Goal: Task Accomplishment & Management: Manage account settings

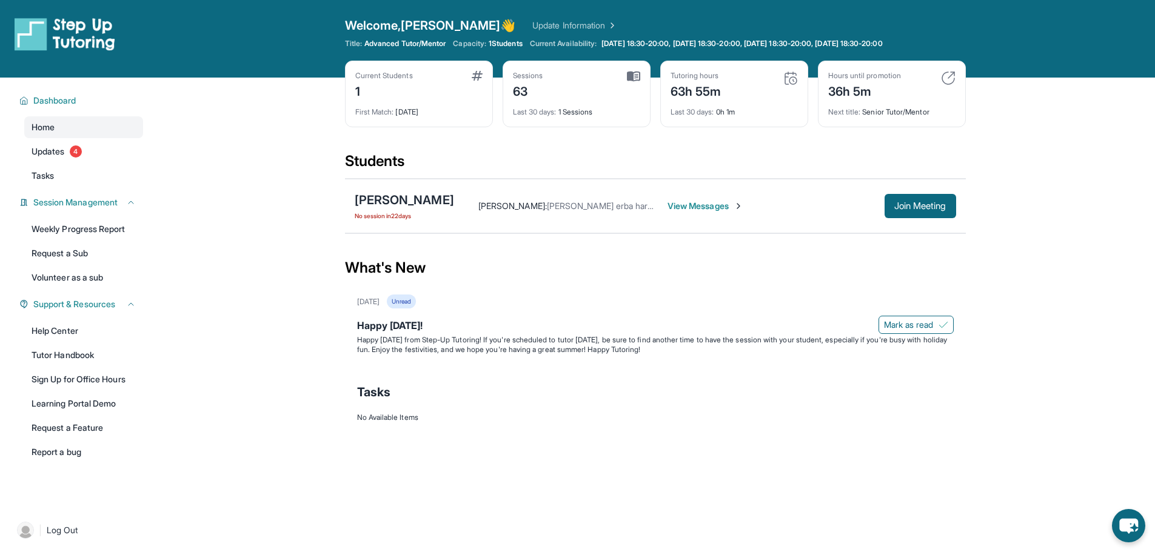
click at [708, 92] on div "63h 55m" at bounding box center [696, 90] width 51 height 19
click at [787, 78] on img at bounding box center [790, 78] width 15 height 15
click at [101, 226] on link "Weekly Progress Report" at bounding box center [83, 229] width 119 height 22
click at [62, 532] on span "Log Out" at bounding box center [63, 530] width 32 height 12
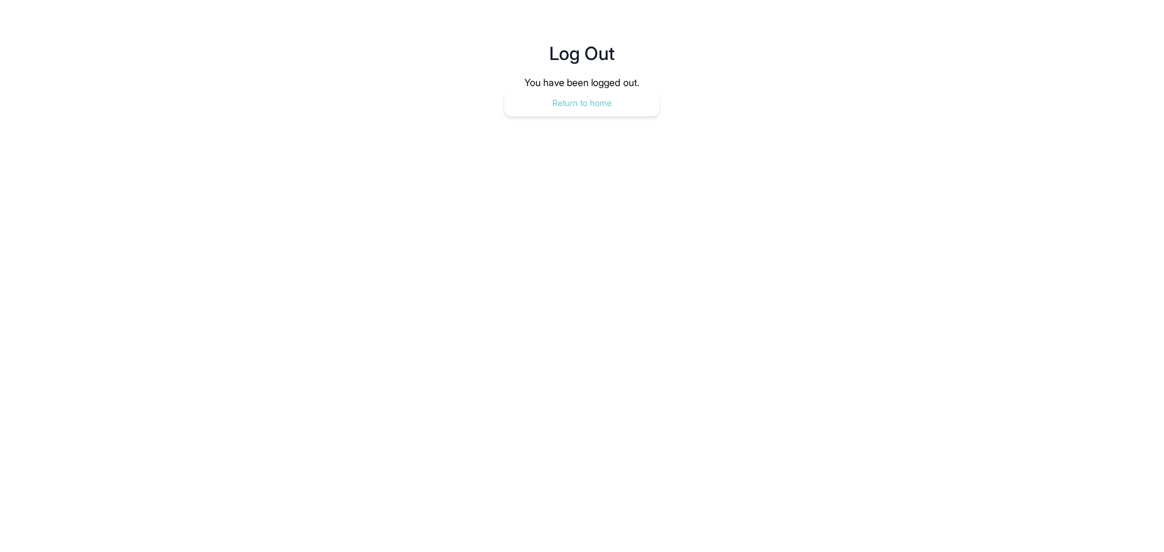
click at [599, 99] on button "Return to home" at bounding box center [581, 103] width 155 height 27
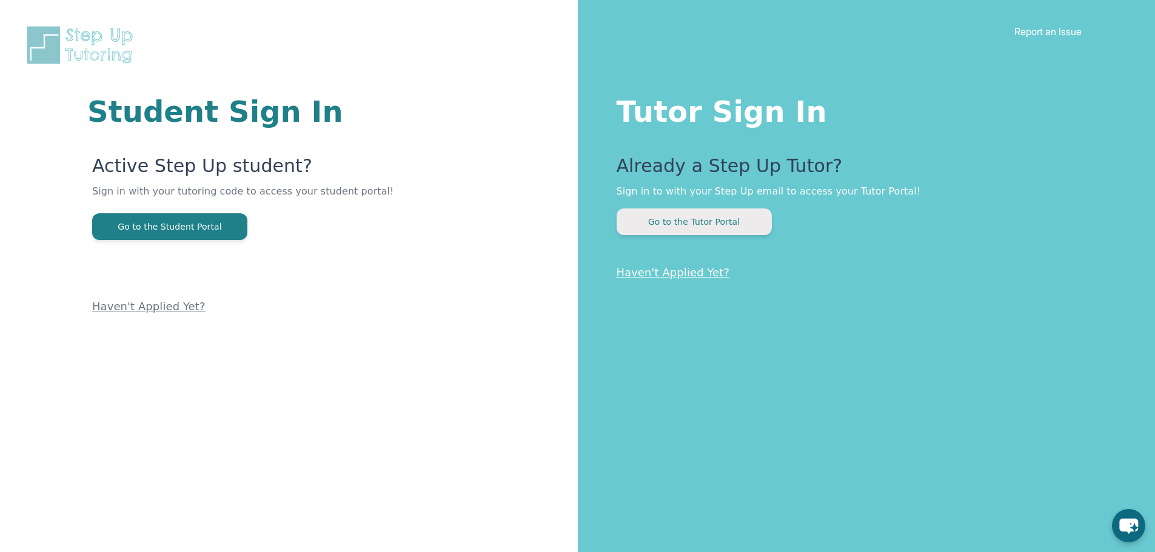
click at [707, 226] on button "Go to the Tutor Portal" at bounding box center [694, 222] width 155 height 27
